Goal: Find specific page/section: Find specific page/section

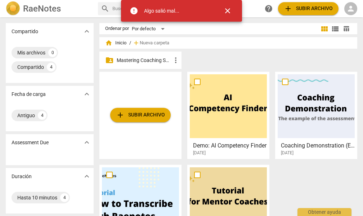
click at [156, 59] on p "Mastering Coaching Skills - Generación 31" at bounding box center [144, 61] width 55 height 8
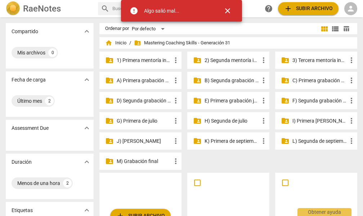
click at [160, 58] on p "1) Primera mentoría individual" at bounding box center [144, 61] width 55 height 8
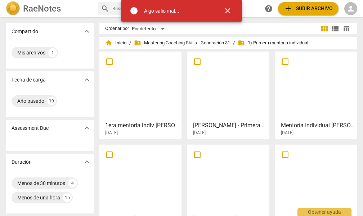
click at [230, 124] on h3 "[PERSON_NAME] - Primera mentoría individual" at bounding box center [230, 125] width 75 height 9
